Goal: Information Seeking & Learning: Learn about a topic

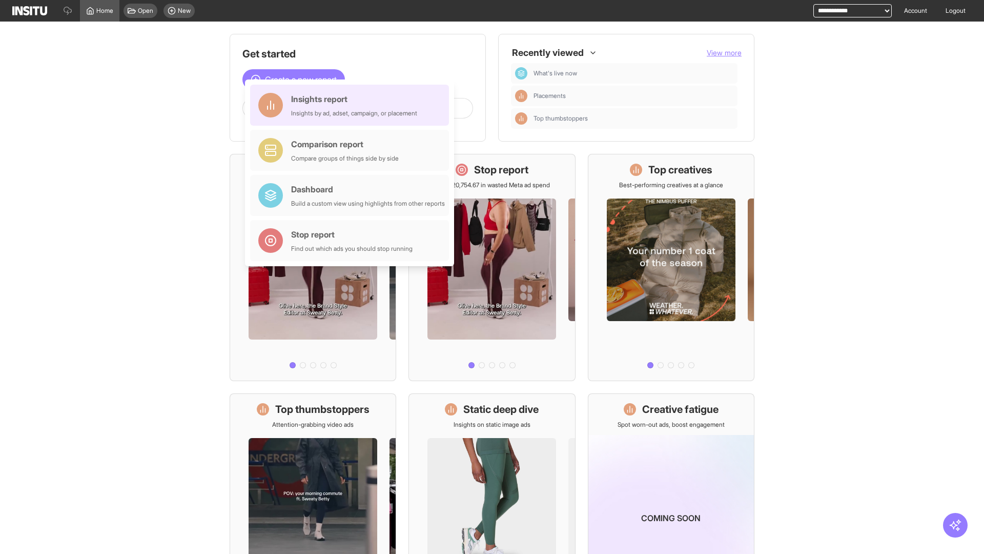
click at [352, 105] on div "Insights report Insights by ad, adset, campaign, or placement" at bounding box center [354, 105] width 126 height 25
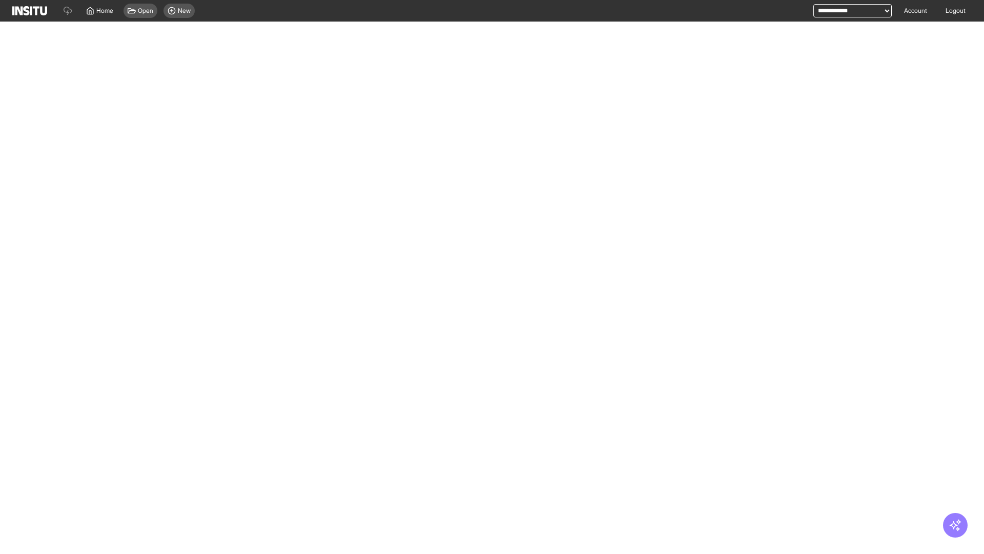
select select "**"
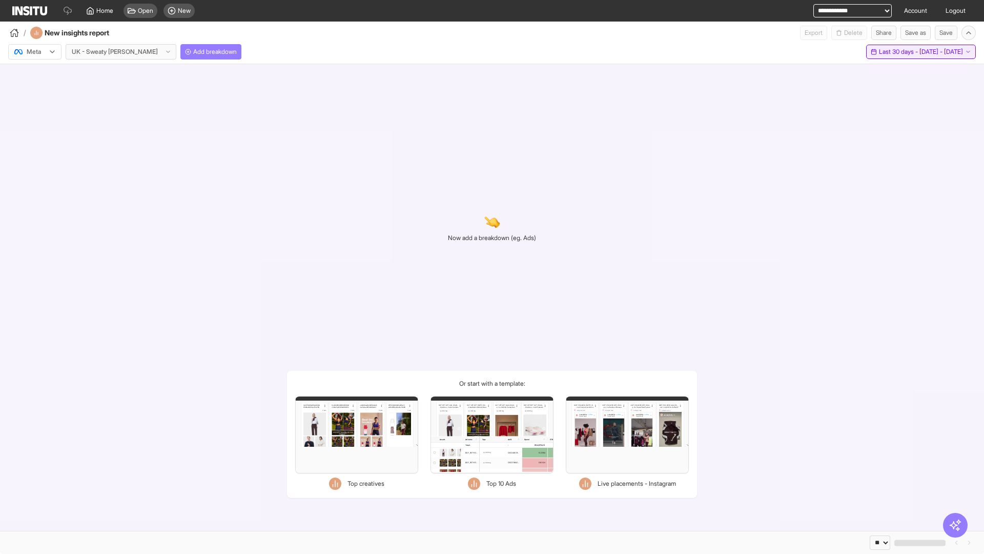
click at [898, 52] on span "Last 30 days - [DATE] - [DATE]" at bounding box center [921, 52] width 84 height 8
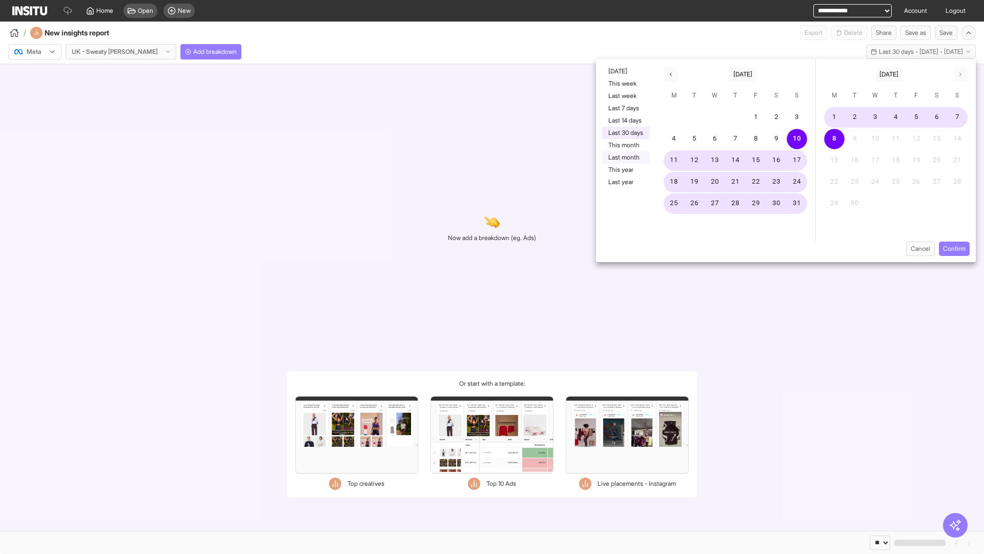
click at [625, 157] on button "Last month" at bounding box center [625, 157] width 47 height 12
